Goal: Task Accomplishment & Management: Manage account settings

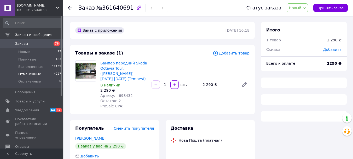
scroll to position [0, 0]
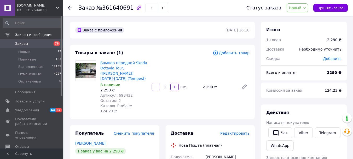
click at [18, 43] on span "Заказы" at bounding box center [21, 43] width 13 height 5
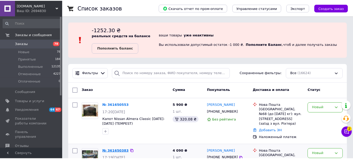
scroll to position [68, 0]
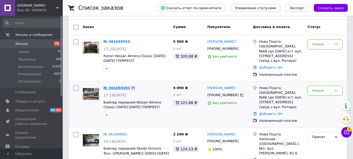
click at [112, 86] on link "№ 361650383" at bounding box center [117, 88] width 27 height 4
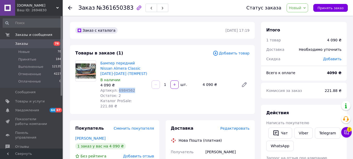
drag, startPoint x: 116, startPoint y: 90, endPoint x: 127, endPoint y: 90, distance: 11.3
click at [132, 90] on div "Артикул: 6984562" at bounding box center [123, 90] width 47 height 5
copy span "6984562"
click at [69, 8] on use at bounding box center [70, 8] width 4 height 4
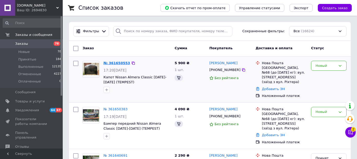
click at [113, 62] on link "№ 361650553" at bounding box center [117, 63] width 27 height 4
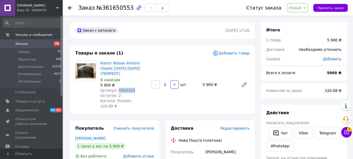
drag, startPoint x: 116, startPoint y: 84, endPoint x: 132, endPoint y: 86, distance: 16.0
click at [132, 88] on div "Артикул: 6984319" at bounding box center [123, 90] width 47 height 5
copy span "6984319"
click at [70, 8] on use at bounding box center [70, 8] width 4 height 4
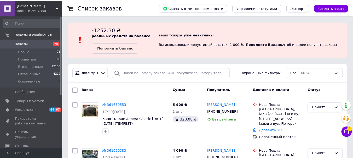
scroll to position [94, 0]
